Goal: Find specific page/section: Find specific page/section

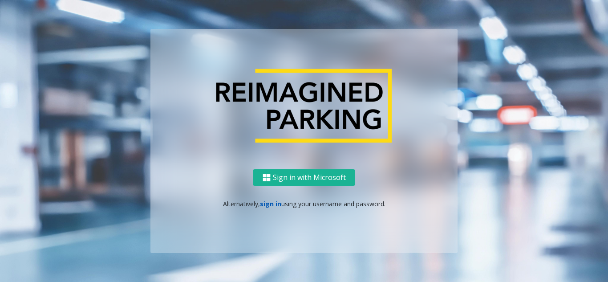
click at [273, 202] on link "sign in" at bounding box center [270, 204] width 21 height 8
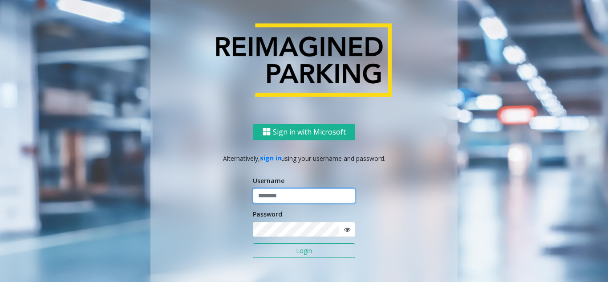
click at [273, 198] on input "text" at bounding box center [304, 195] width 102 height 15
type input "********"
click at [344, 228] on icon at bounding box center [347, 229] width 6 height 6
click at [301, 253] on button "Login" at bounding box center [304, 250] width 102 height 15
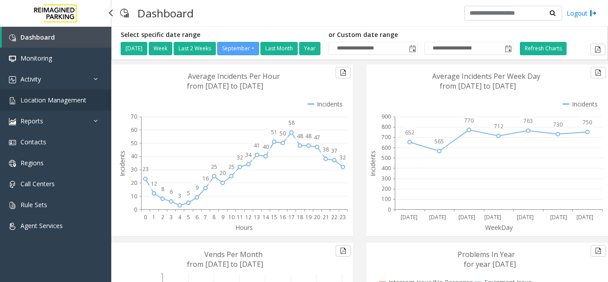
click at [78, 99] on span "Location Management" at bounding box center [53, 100] width 66 height 8
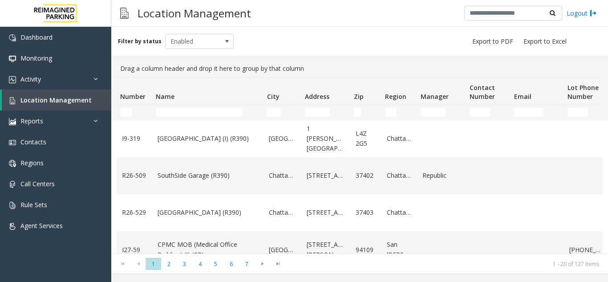
scroll to position [615, 0]
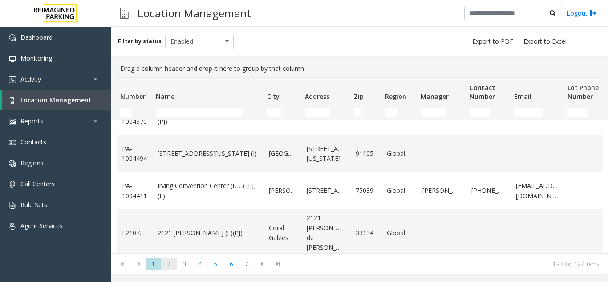
click at [173, 262] on span "2" at bounding box center [169, 264] width 16 height 12
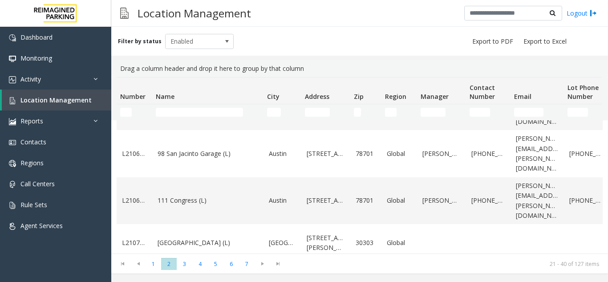
scroll to position [646, 0]
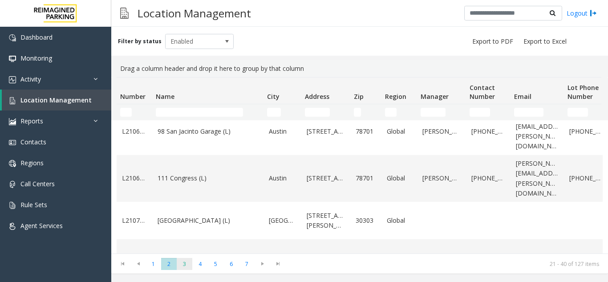
click at [186, 265] on span "3" at bounding box center [185, 264] width 16 height 12
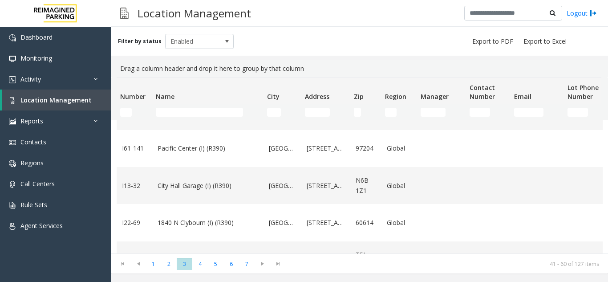
scroll to position [490, 0]
